Goal: Information Seeking & Learning: Learn about a topic

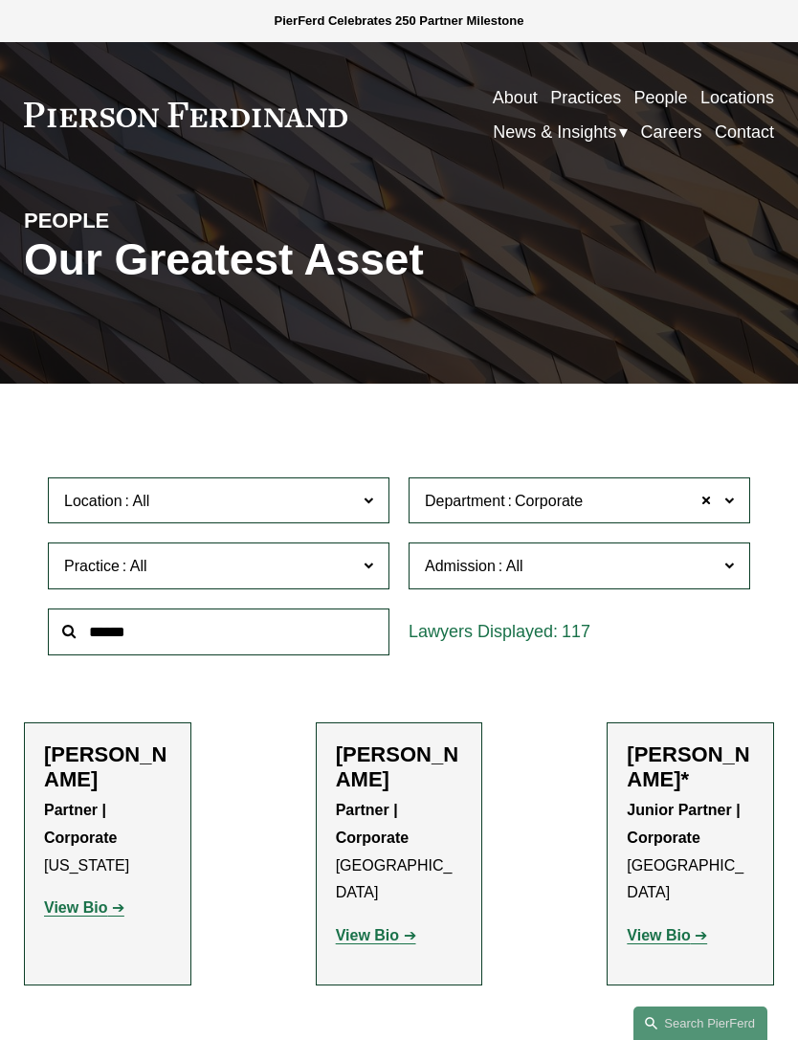
click at [103, 215] on link "About" at bounding box center [137, 211] width 146 height 55
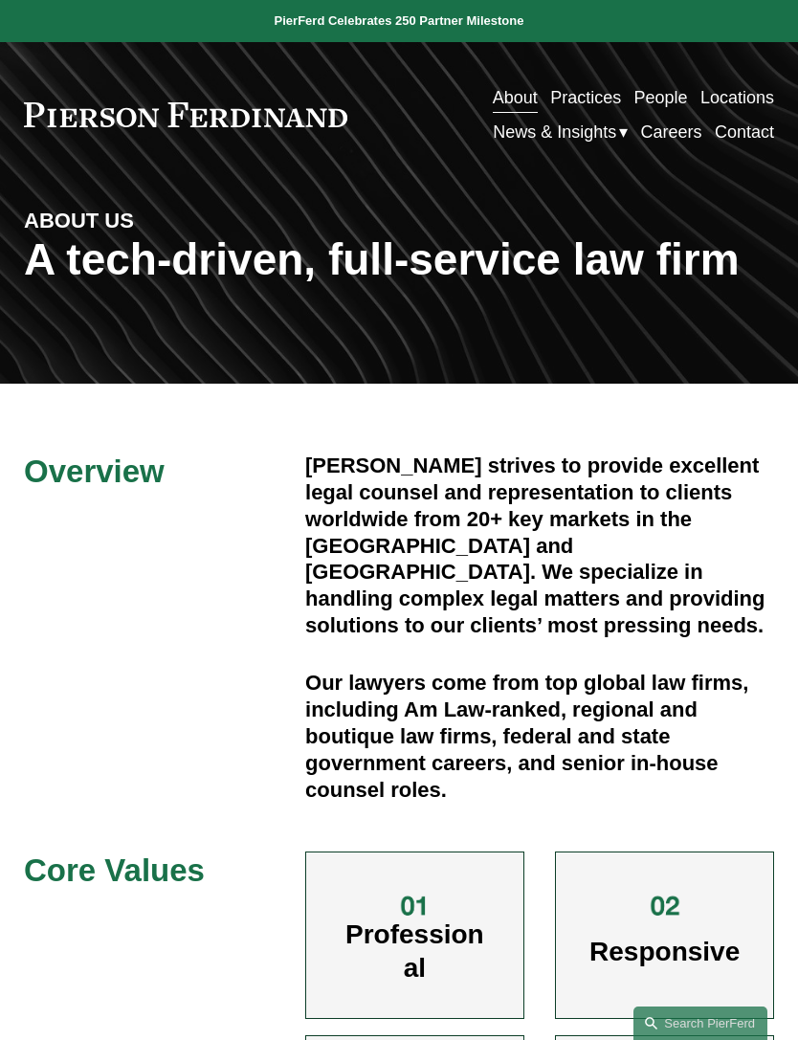
click at [0, 0] on div at bounding box center [0, 0] width 0 height 0
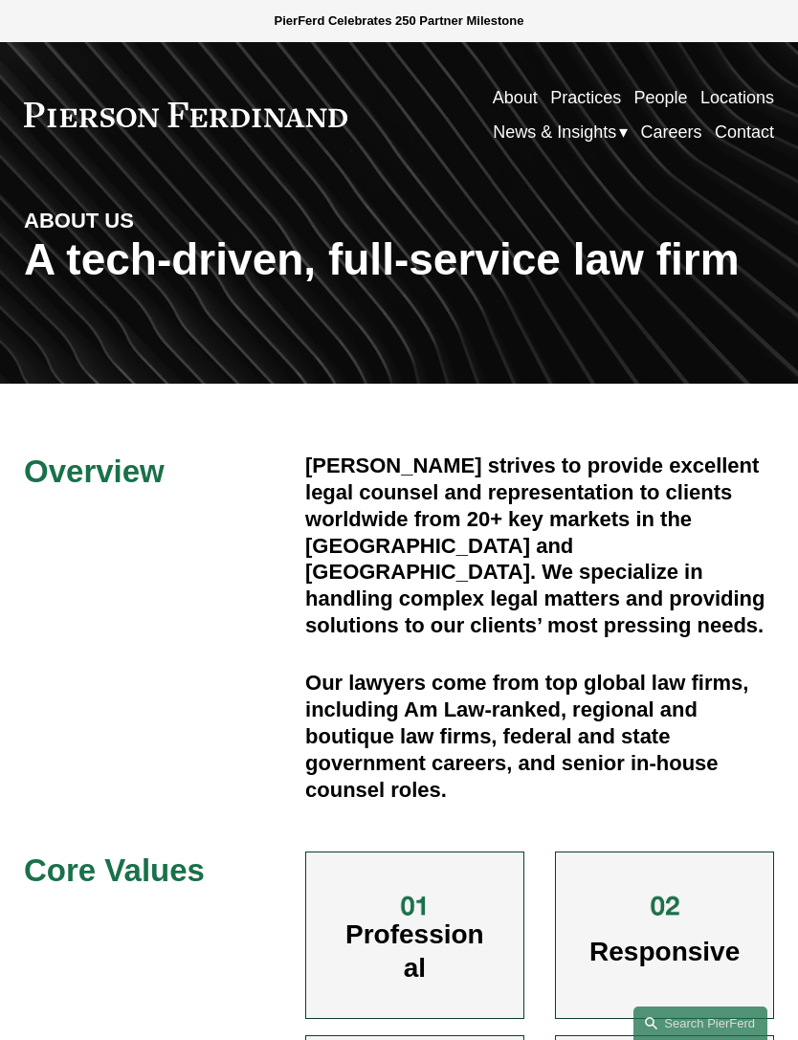
click at [288, 525] on link "Locations" at bounding box center [183, 522] width 239 height 55
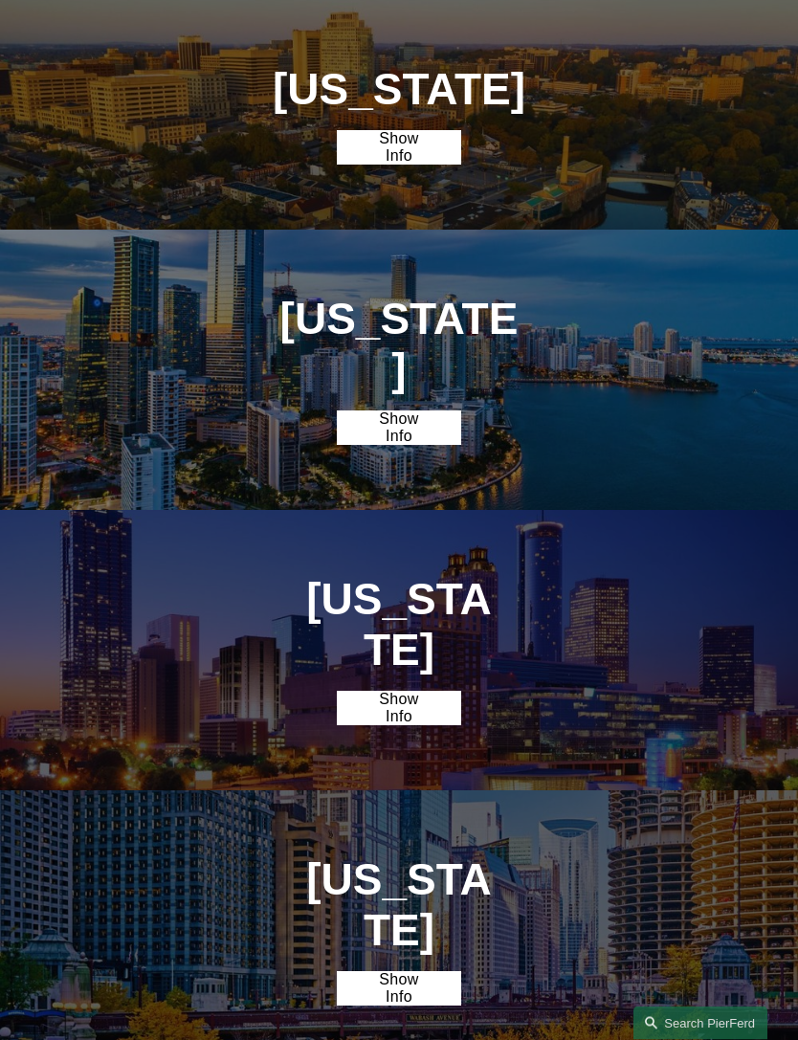
scroll to position [1417, 0]
click at [432, 691] on link "Show Info" at bounding box center [399, 708] width 125 height 34
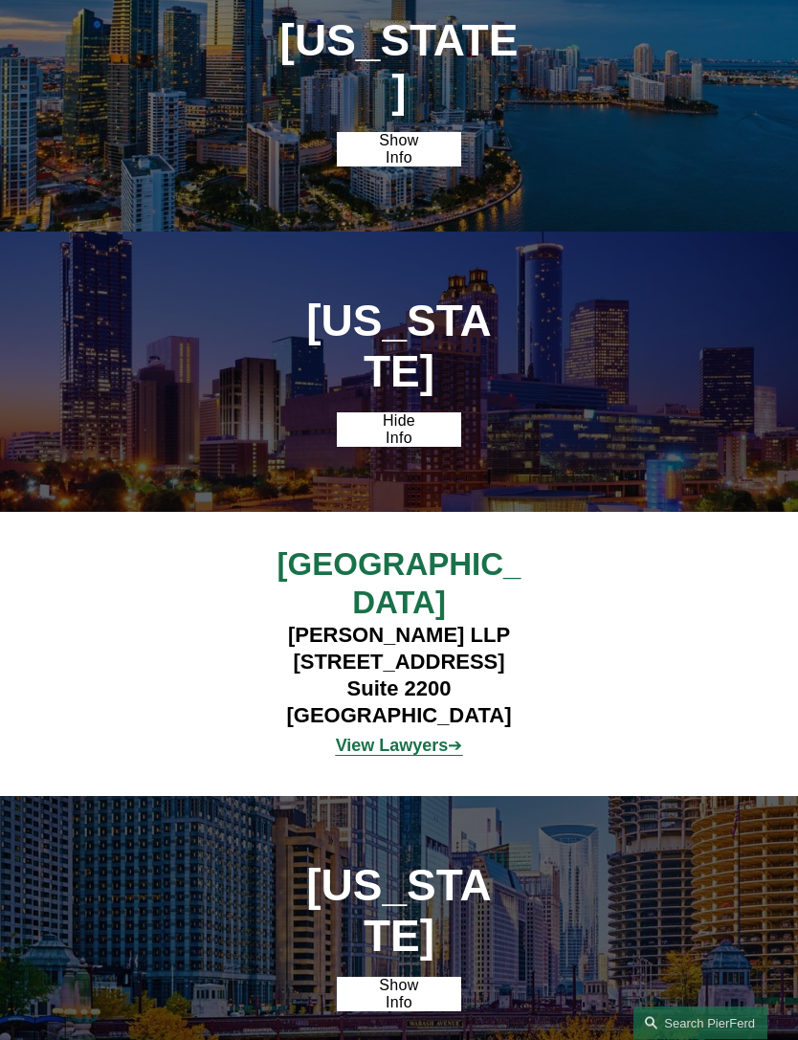
scroll to position [1697, 0]
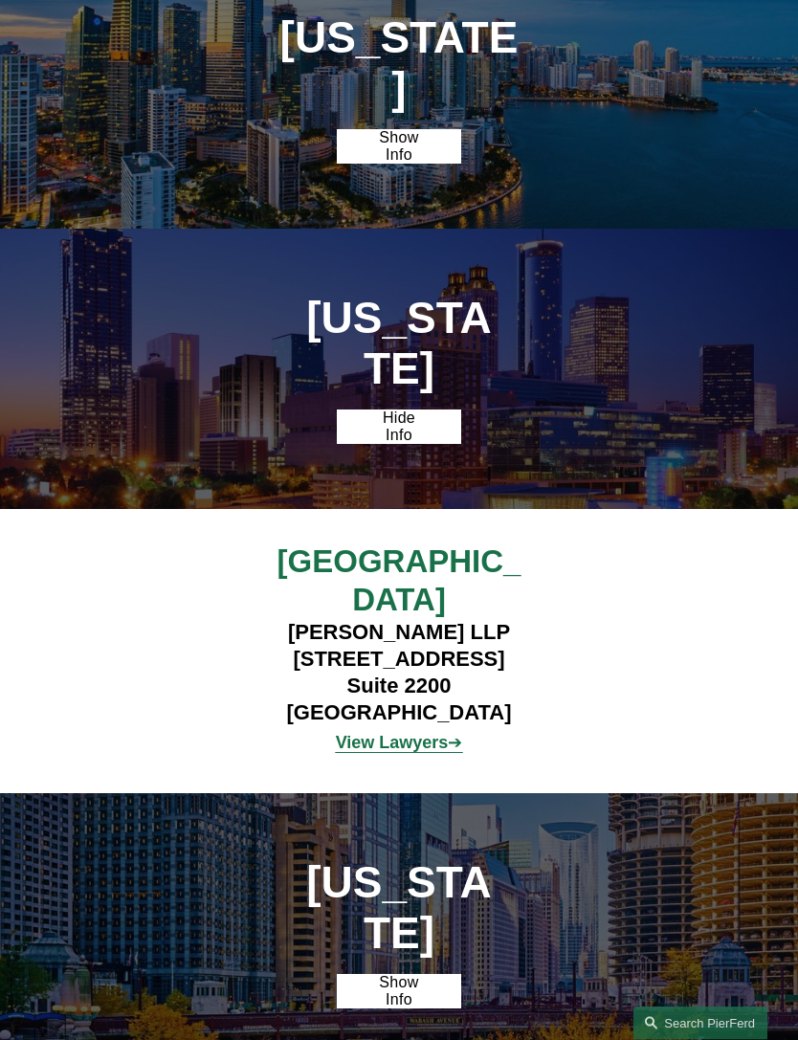
click at [429, 734] on strong "View Lawyers" at bounding box center [392, 743] width 113 height 19
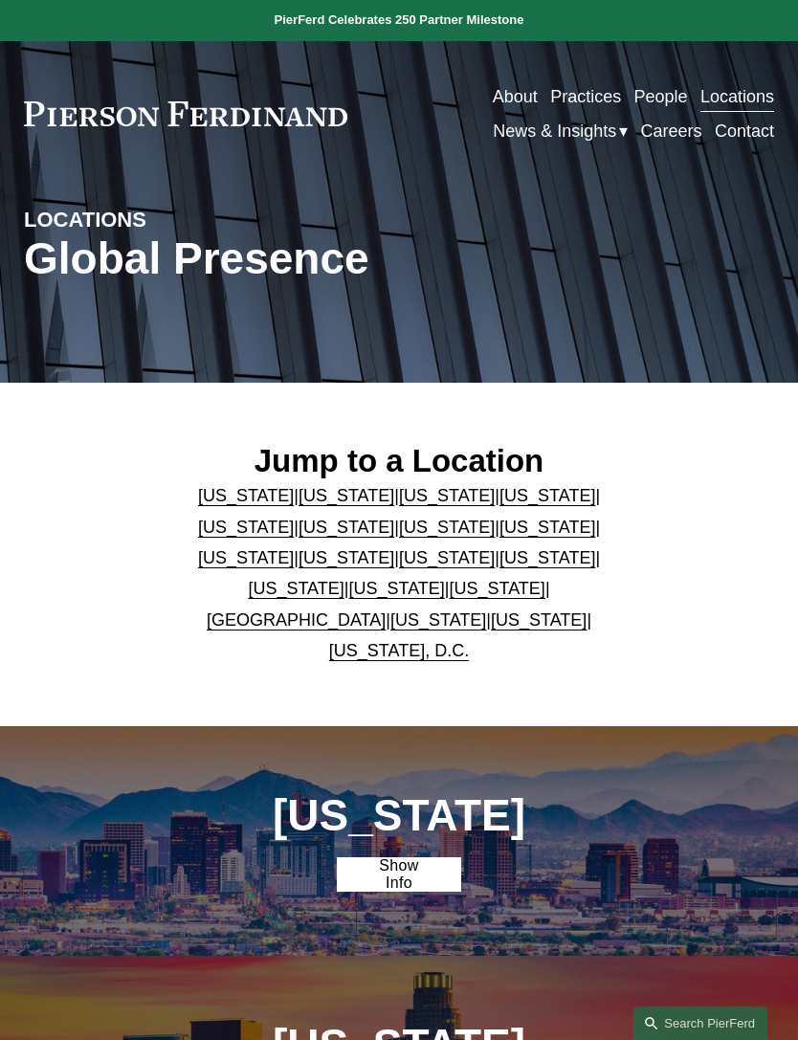
scroll to position [0, 0]
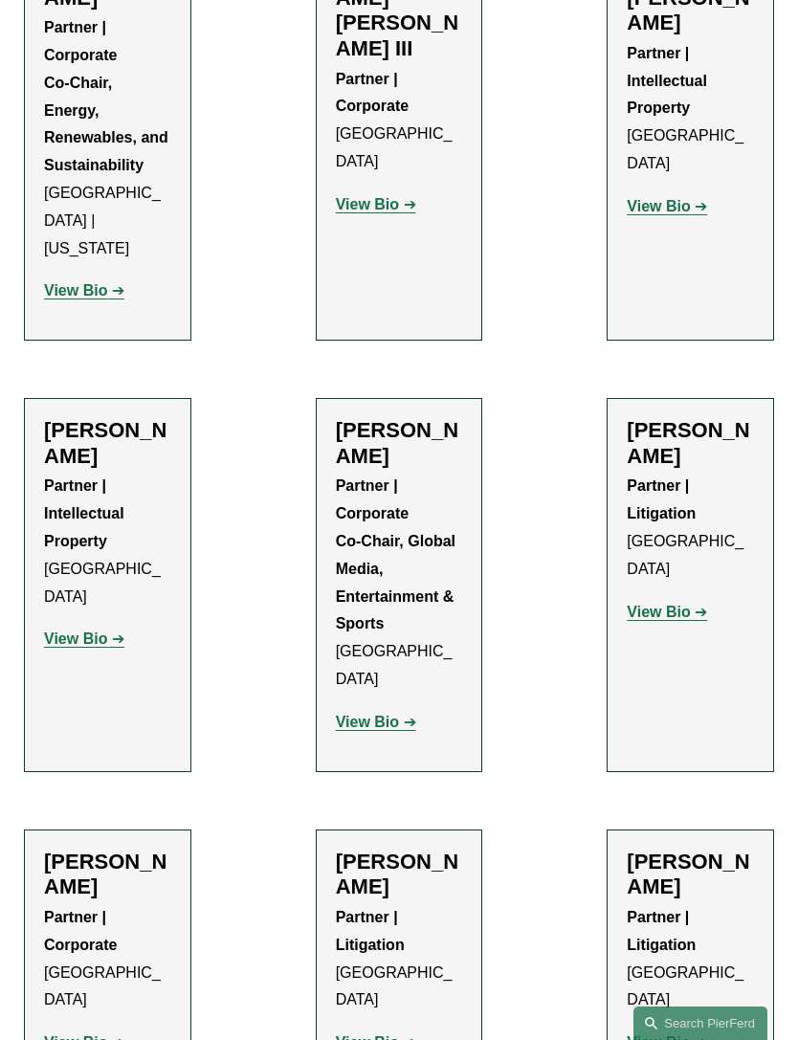
scroll to position [3315, 0]
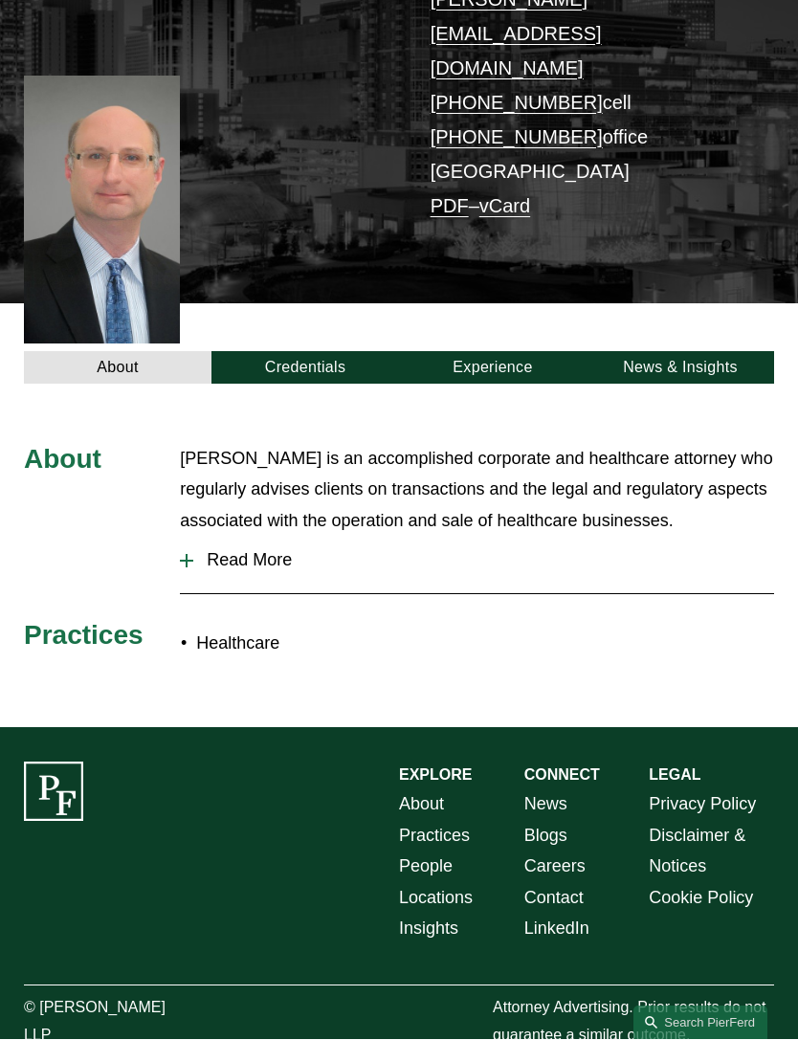
scroll to position [314, 0]
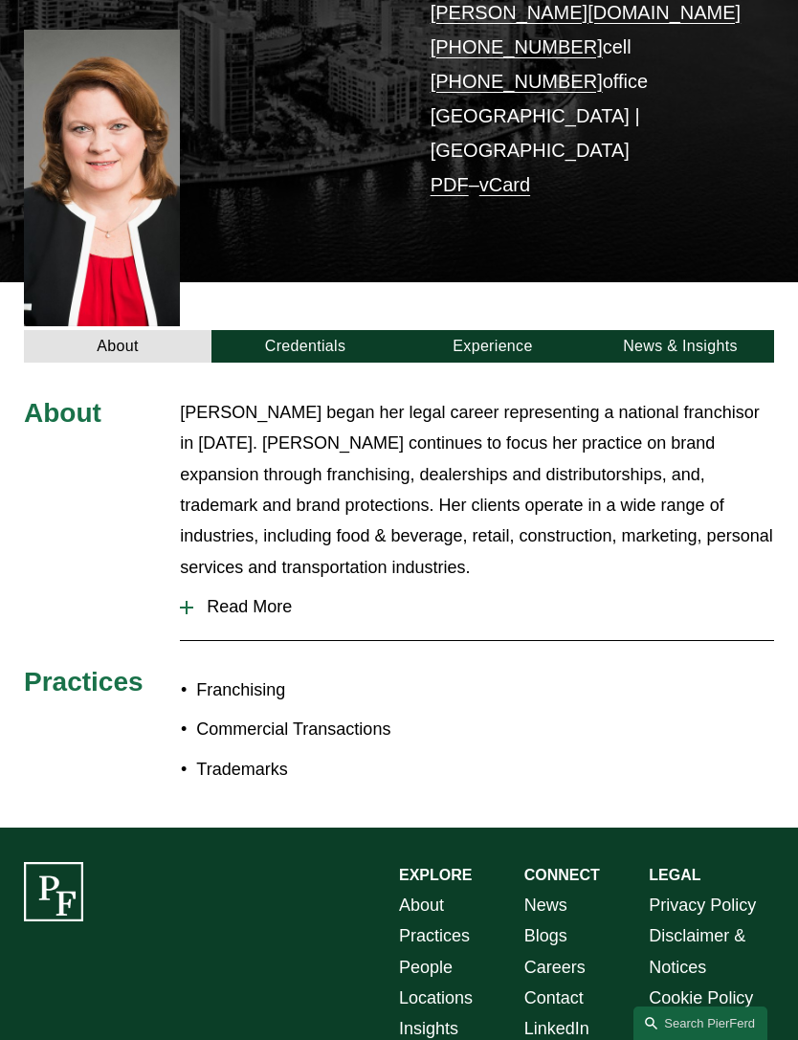
scroll to position [374, 0]
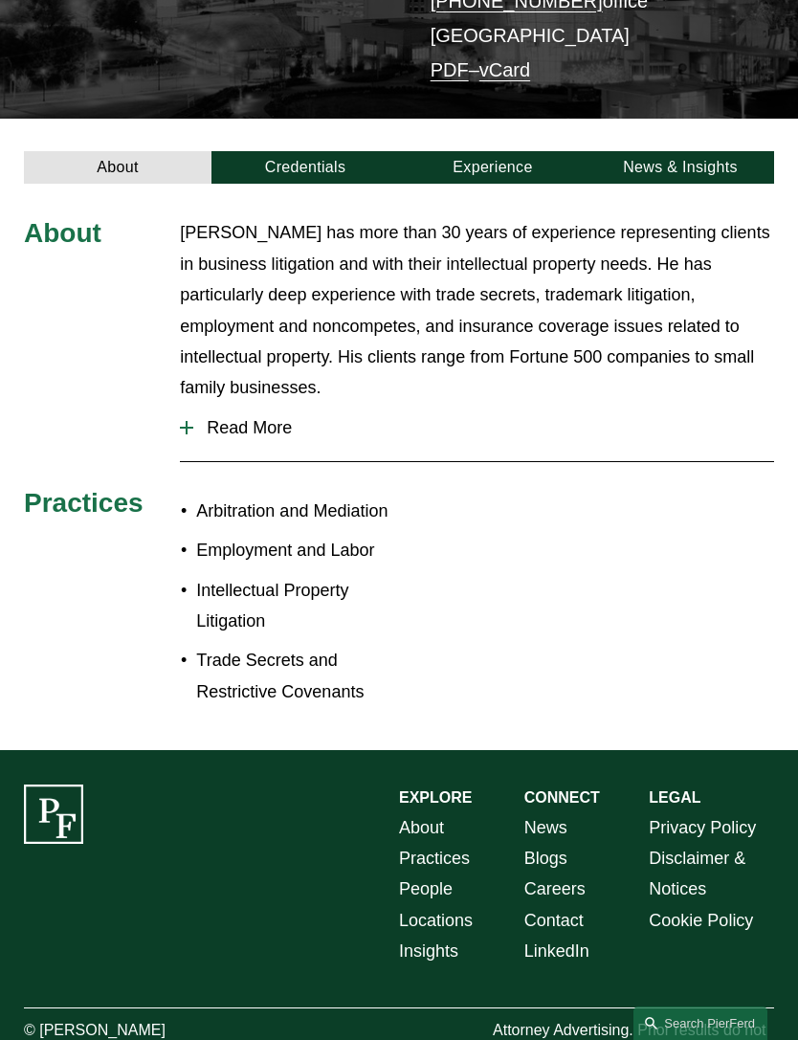
scroll to position [420, 0]
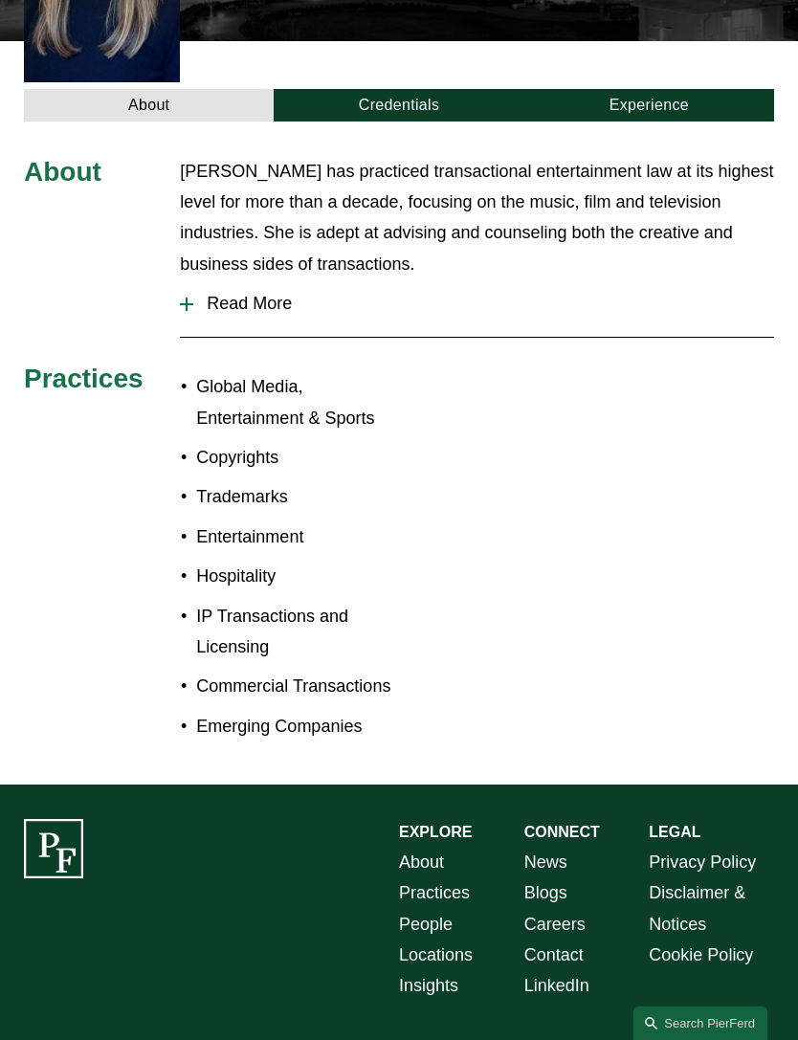
scroll to position [596, 0]
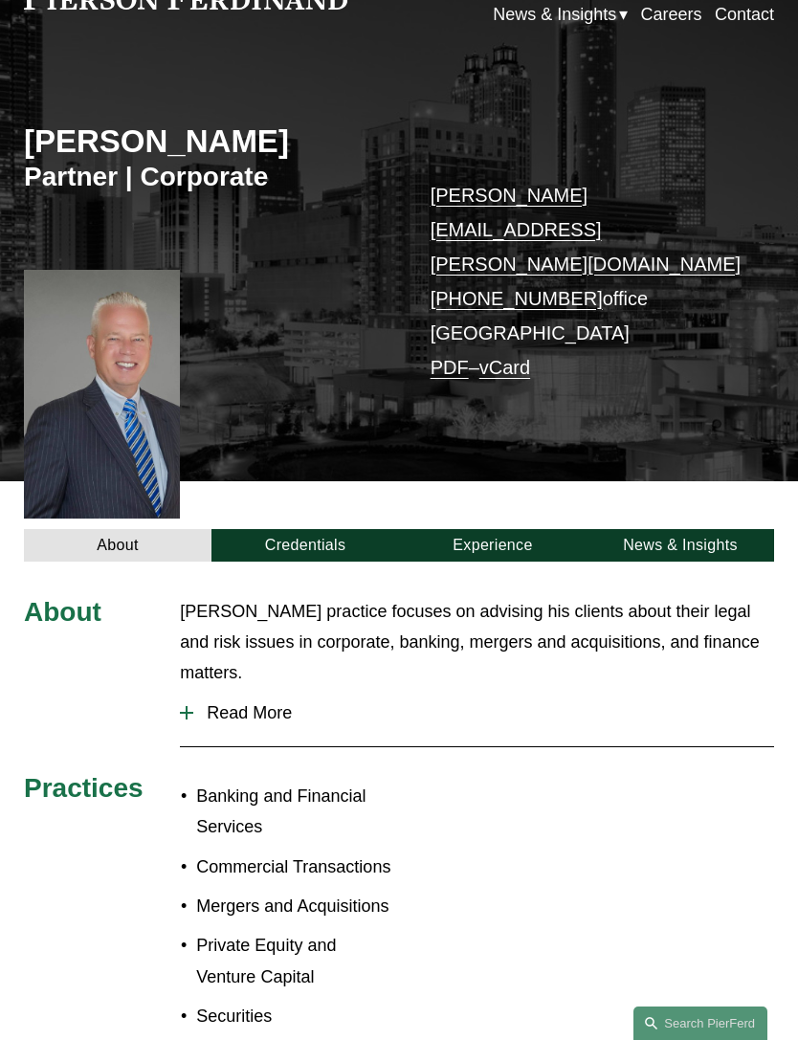
scroll to position [117, 0]
